Goal: Download file/media

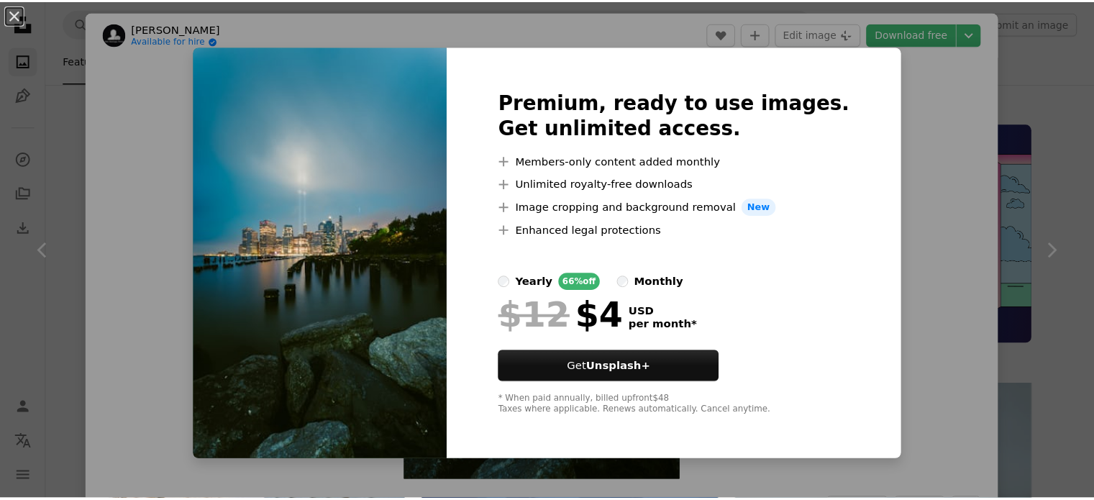
scroll to position [1393, 0]
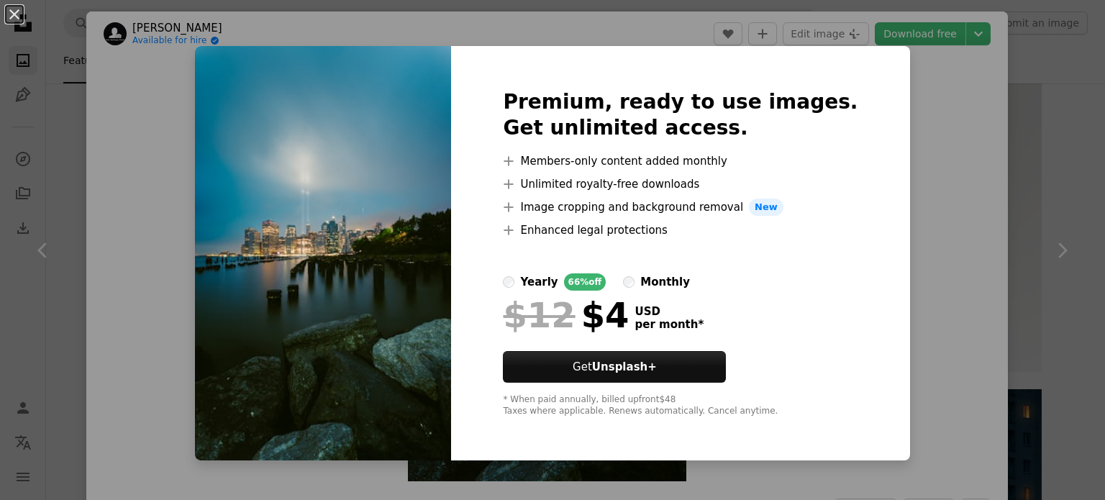
click at [650, 278] on label "monthly" at bounding box center [656, 281] width 67 height 17
click at [937, 211] on div "An X shape Premium, ready to use images. Get unlimited access. A plus sign Memb…" at bounding box center [552, 250] width 1105 height 500
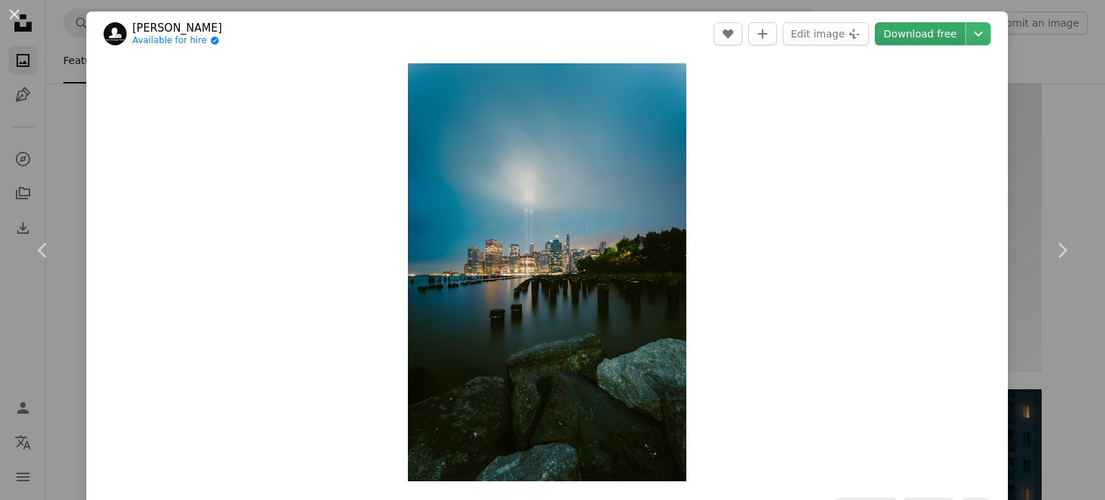
click at [920, 34] on link "Download free" at bounding box center [919, 33] width 91 height 23
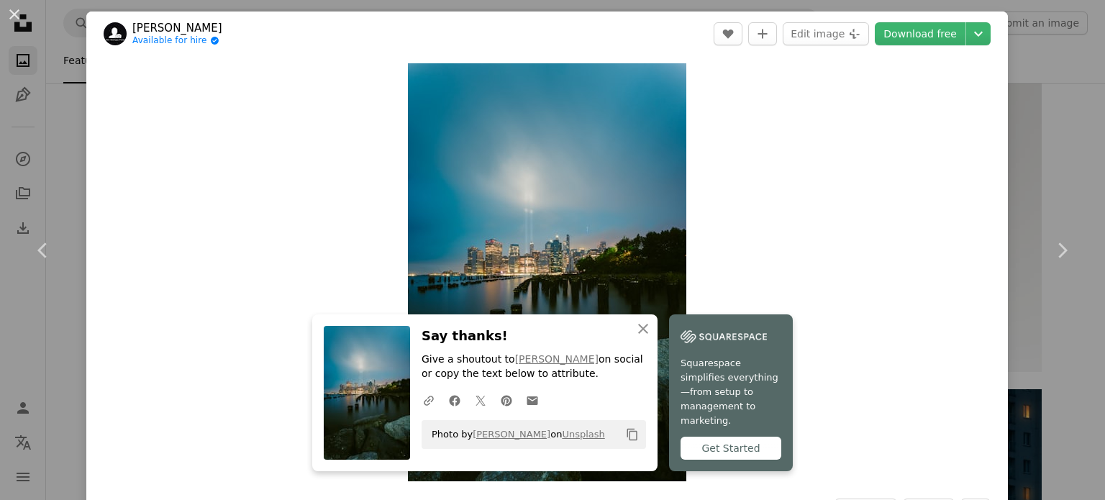
click at [935, 57] on div "Zoom in" at bounding box center [546, 272] width 921 height 432
click at [772, 215] on div "Zoom in" at bounding box center [546, 272] width 921 height 432
click at [1065, 122] on div "An X shape Chevron left Chevron right [PERSON_NAME] Available for hire A checkm…" at bounding box center [552, 250] width 1105 height 500
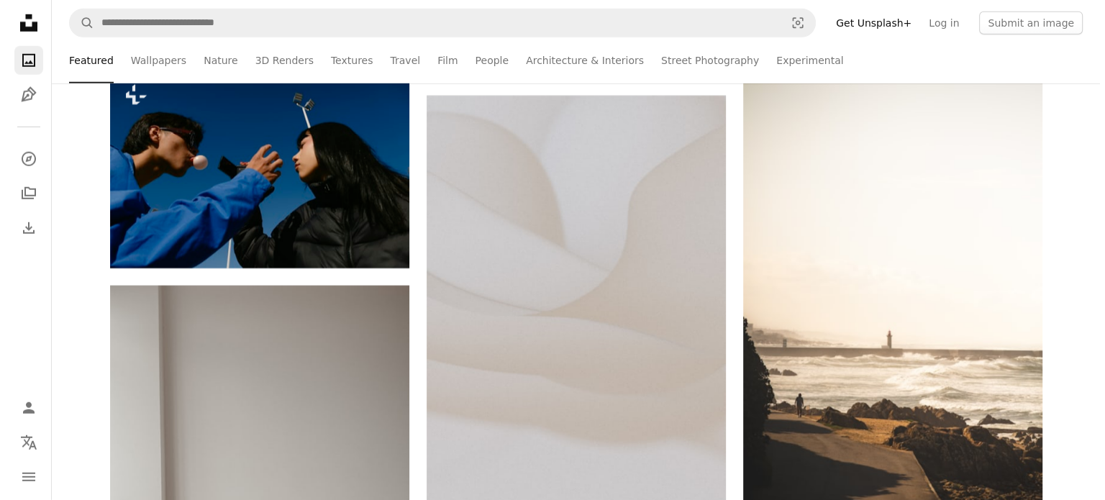
scroll to position [4519, 0]
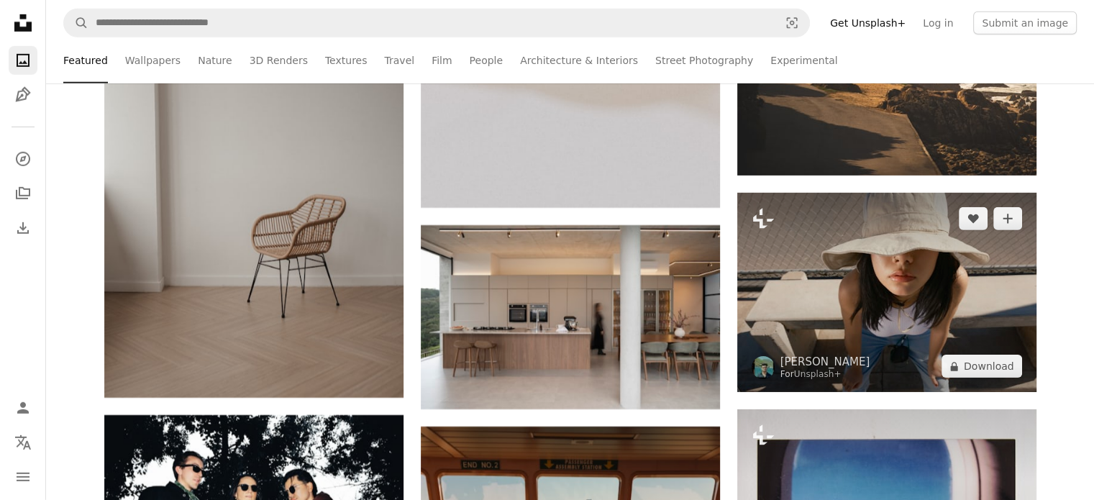
click at [972, 310] on img at bounding box center [886, 292] width 299 height 199
